Goal: Browse casually

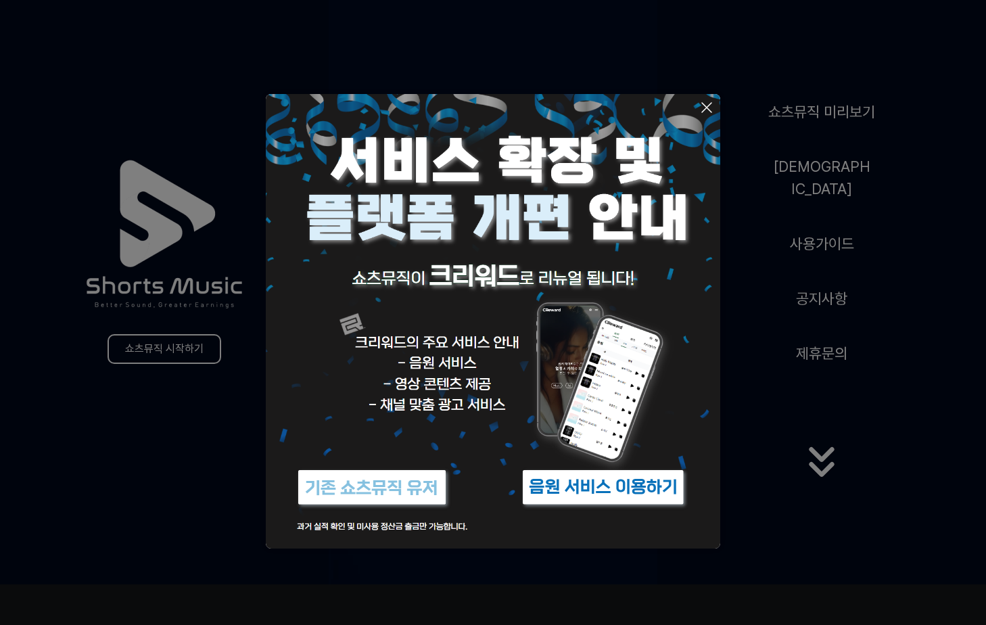
click at [790, 538] on button at bounding box center [493, 312] width 986 height 625
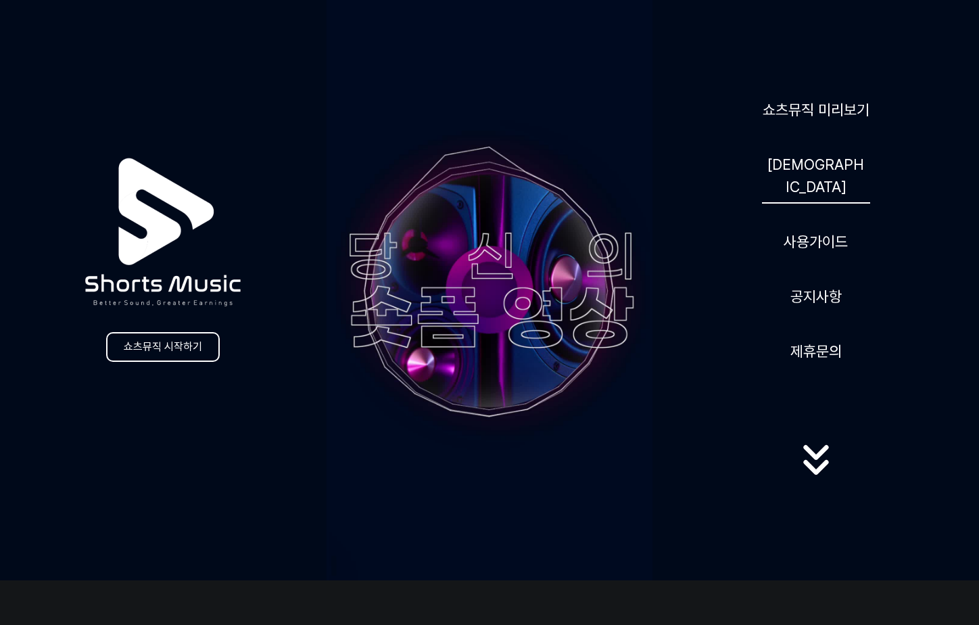
click at [809, 184] on link "[DEMOGRAPHIC_DATA]" at bounding box center [816, 175] width 108 height 55
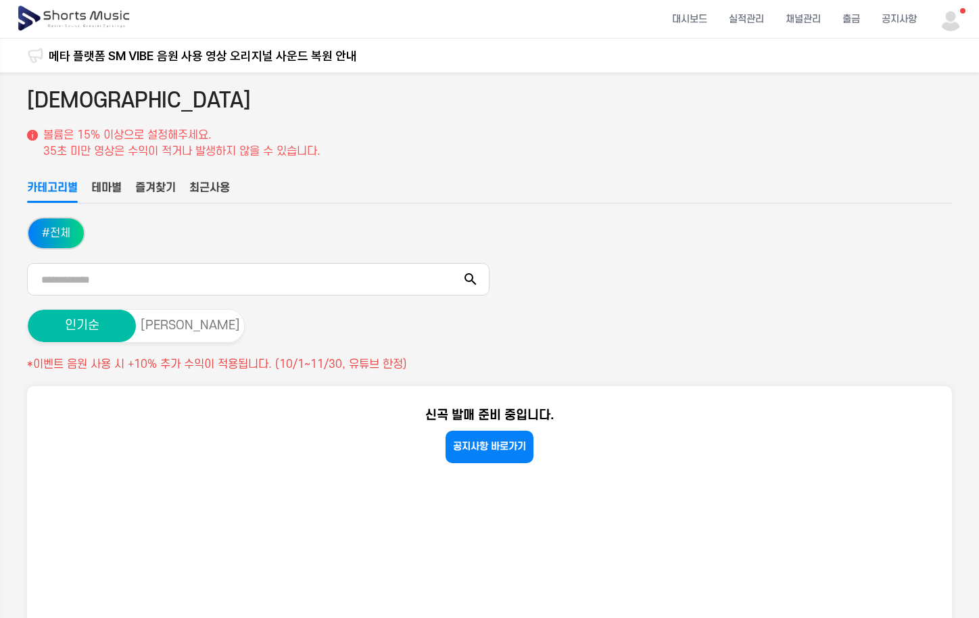
click at [76, 20] on img at bounding box center [74, 19] width 117 height 38
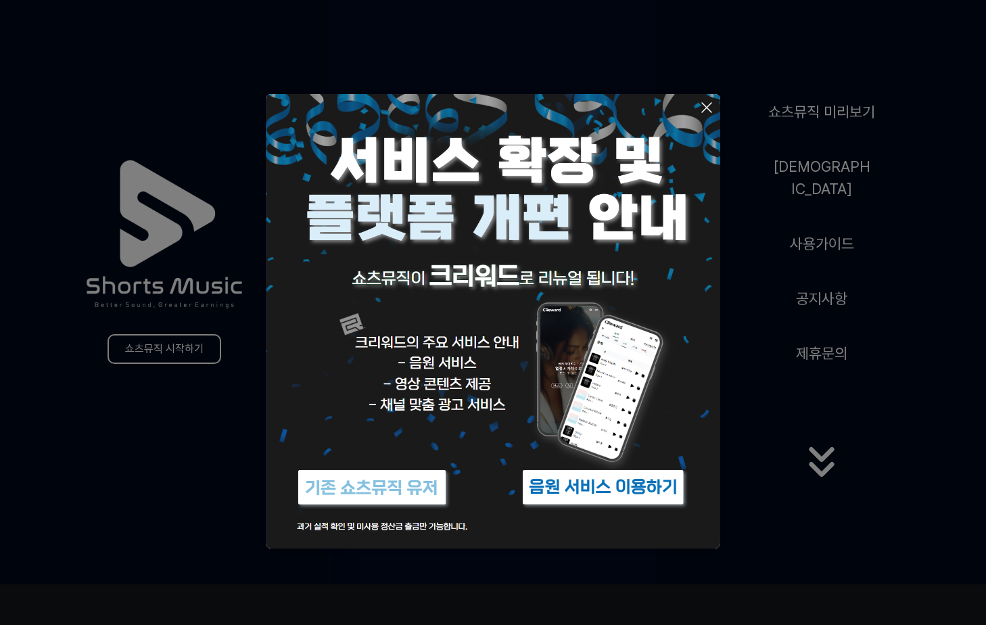
click at [597, 486] on img at bounding box center [603, 487] width 169 height 51
